Goal: Information Seeking & Learning: Learn about a topic

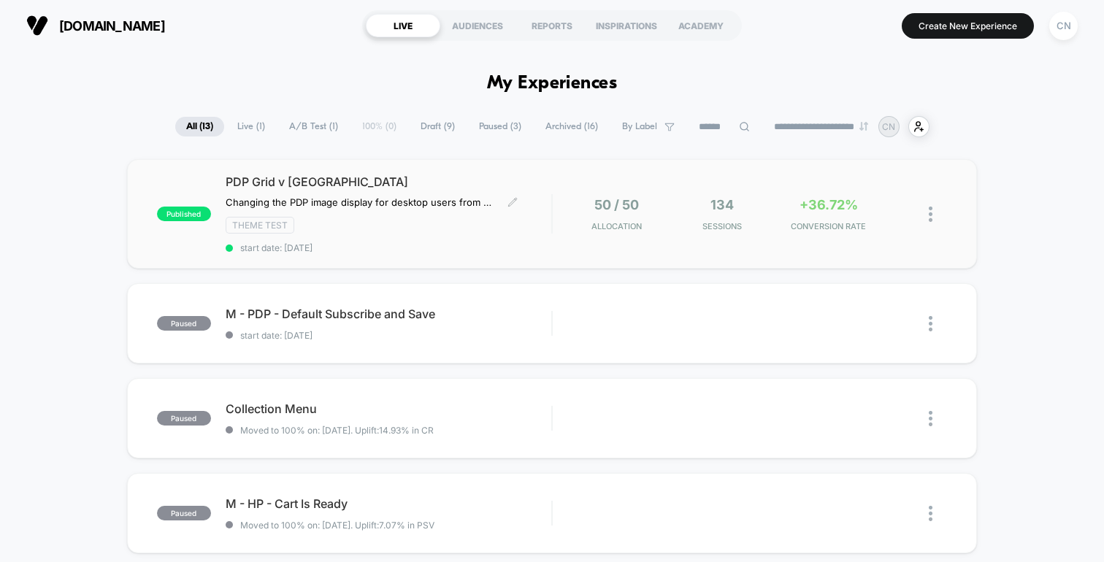
click at [541, 206] on div "PDP Grid v [GEOGRAPHIC_DATA] Changing the PDP image display for desktop users f…" at bounding box center [389, 213] width 326 height 79
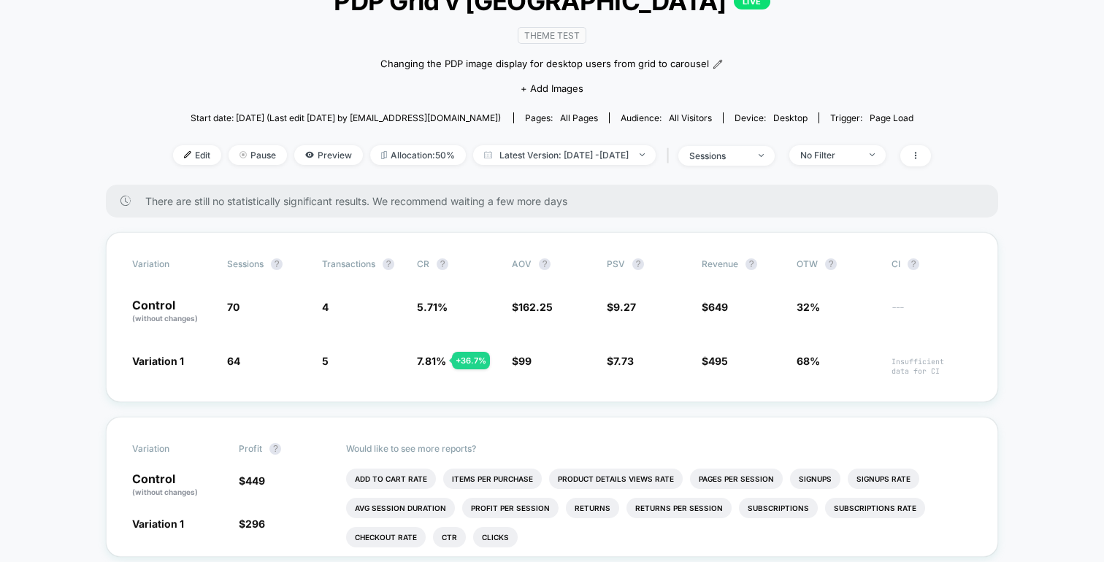
scroll to position [114, 0]
